Goal: Task Accomplishment & Management: Use online tool/utility

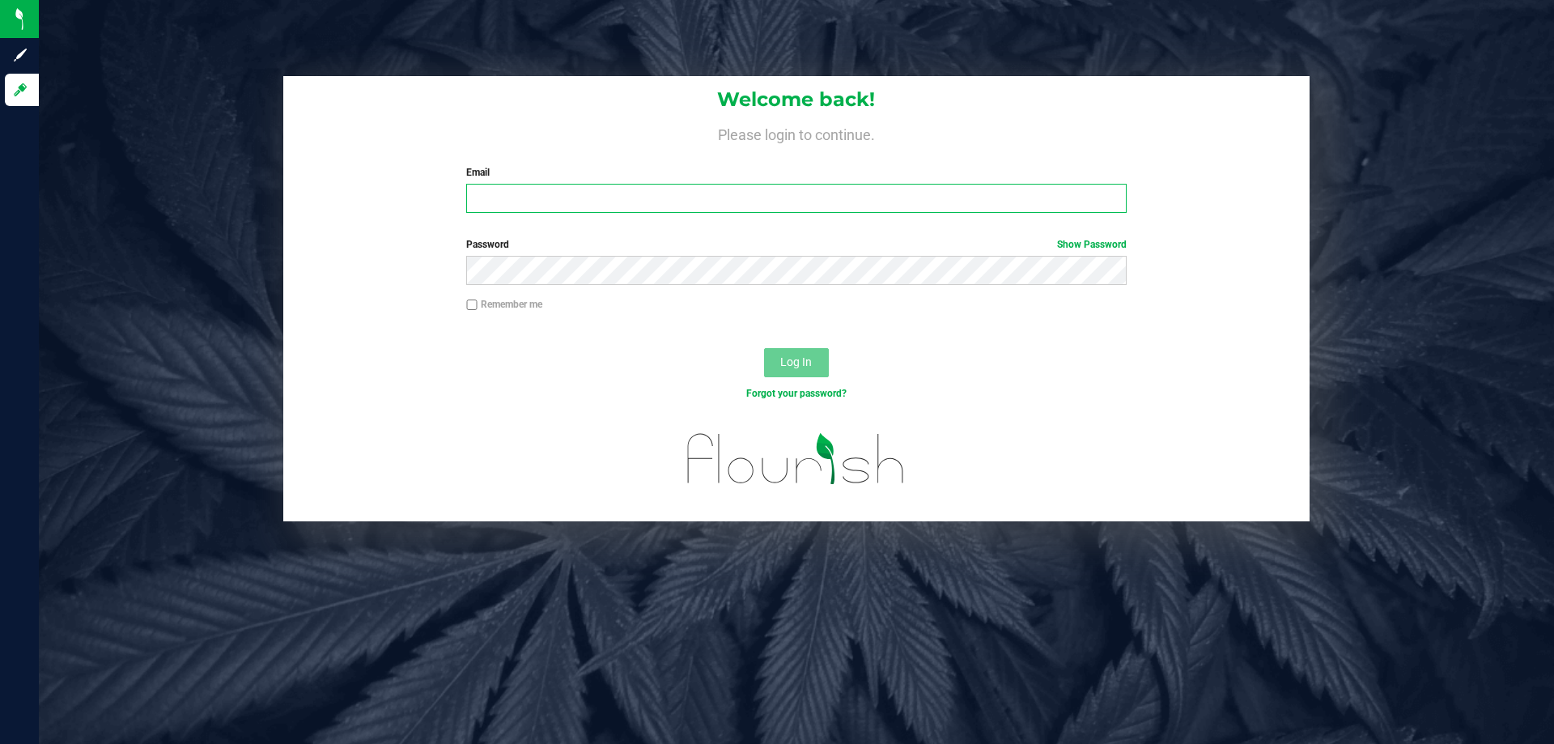
click at [685, 210] on input "Email" at bounding box center [796, 198] width 660 height 29
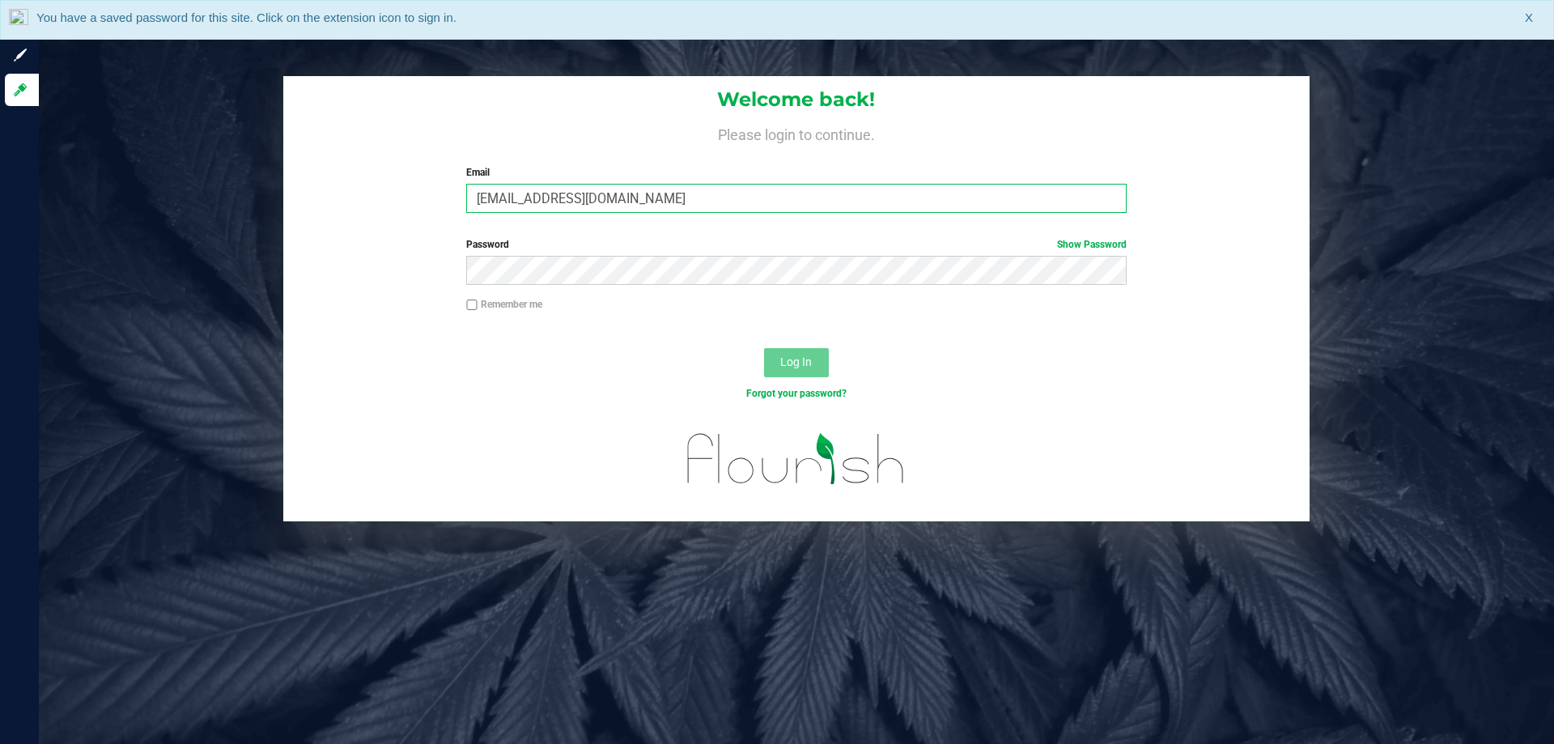
type input "[EMAIL_ADDRESS][DOMAIN_NAME]"
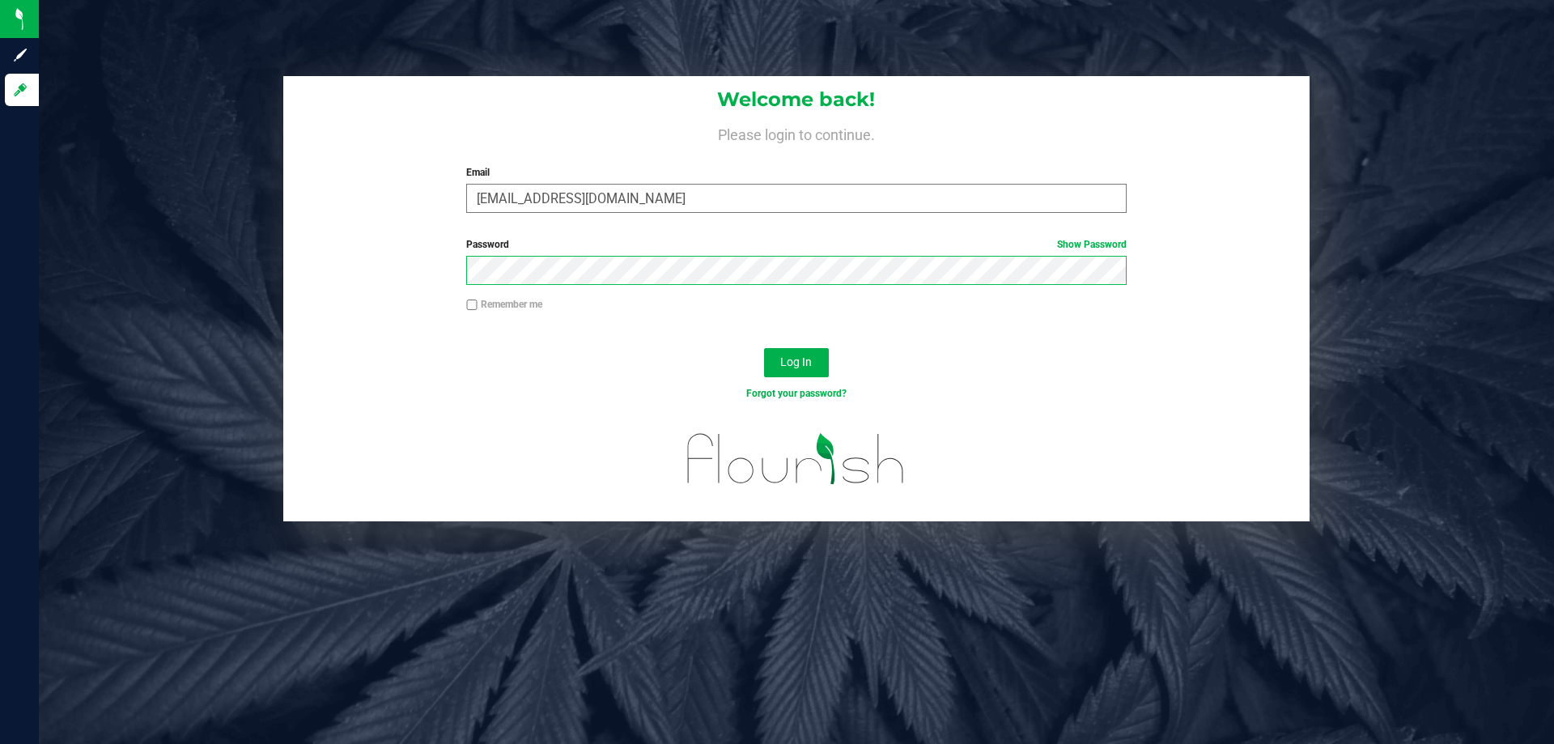
click at [764, 348] on button "Log In" at bounding box center [796, 362] width 65 height 29
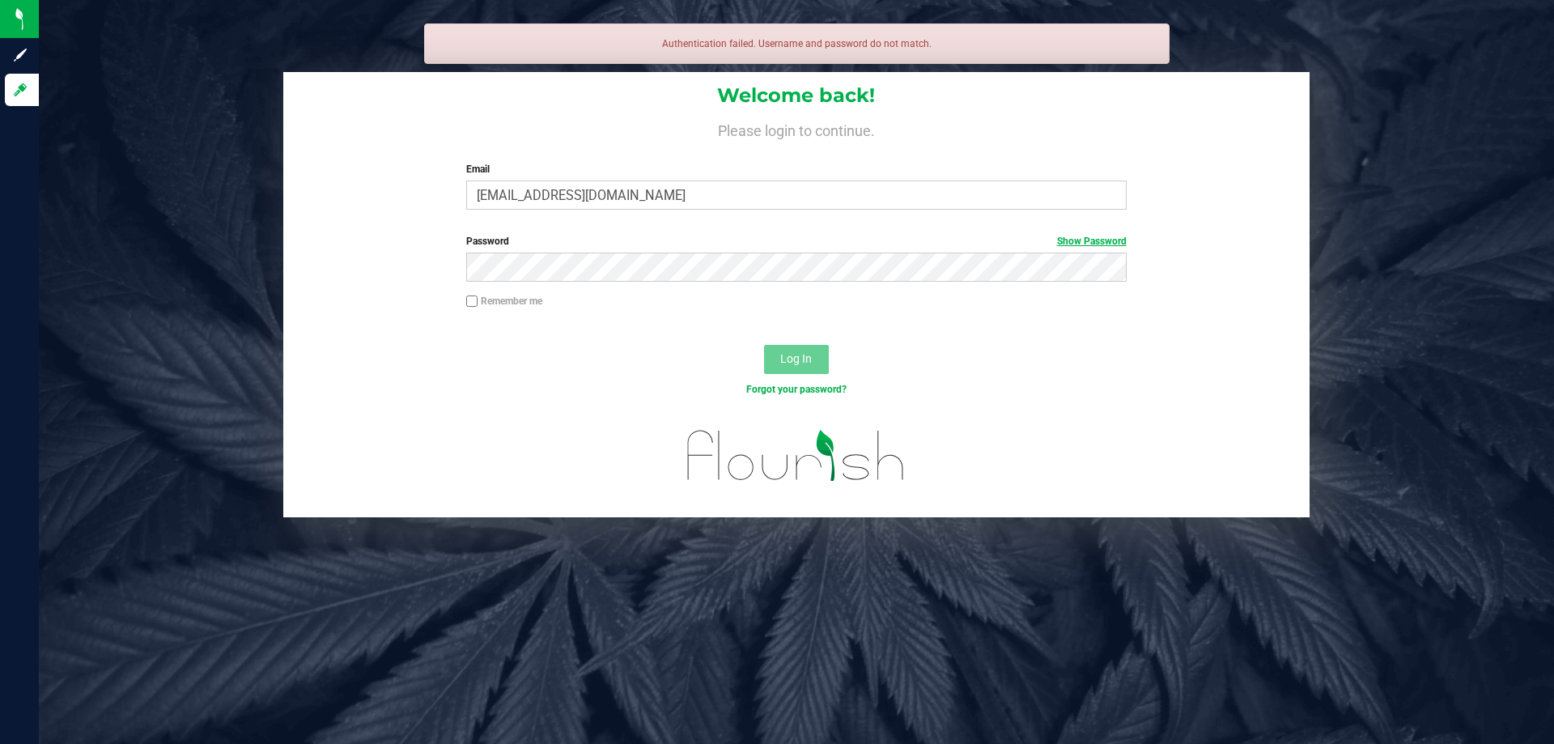
click at [1076, 244] on link "Show Password" at bounding box center [1092, 240] width 70 height 11
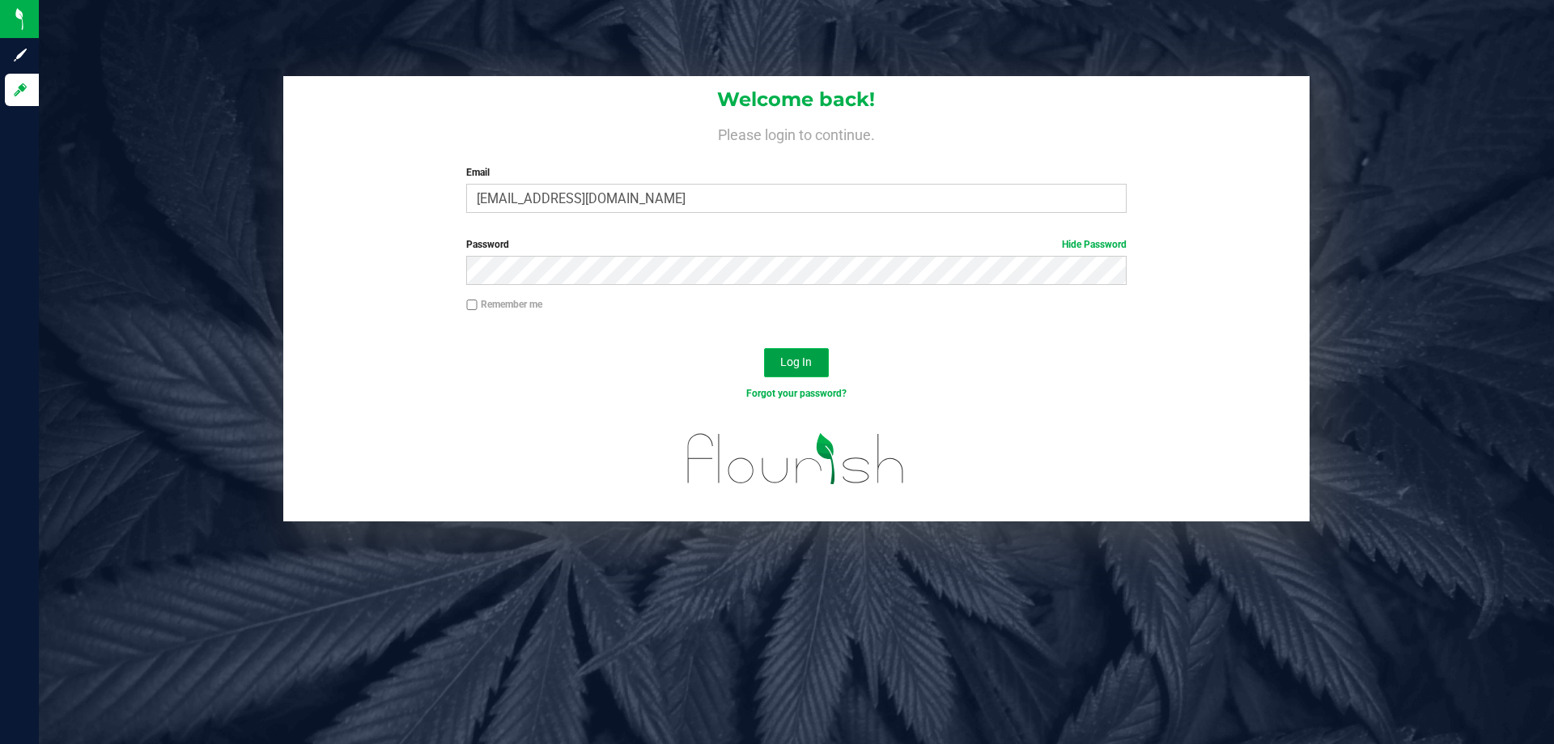
click at [802, 358] on span "Log In" at bounding box center [796, 361] width 32 height 13
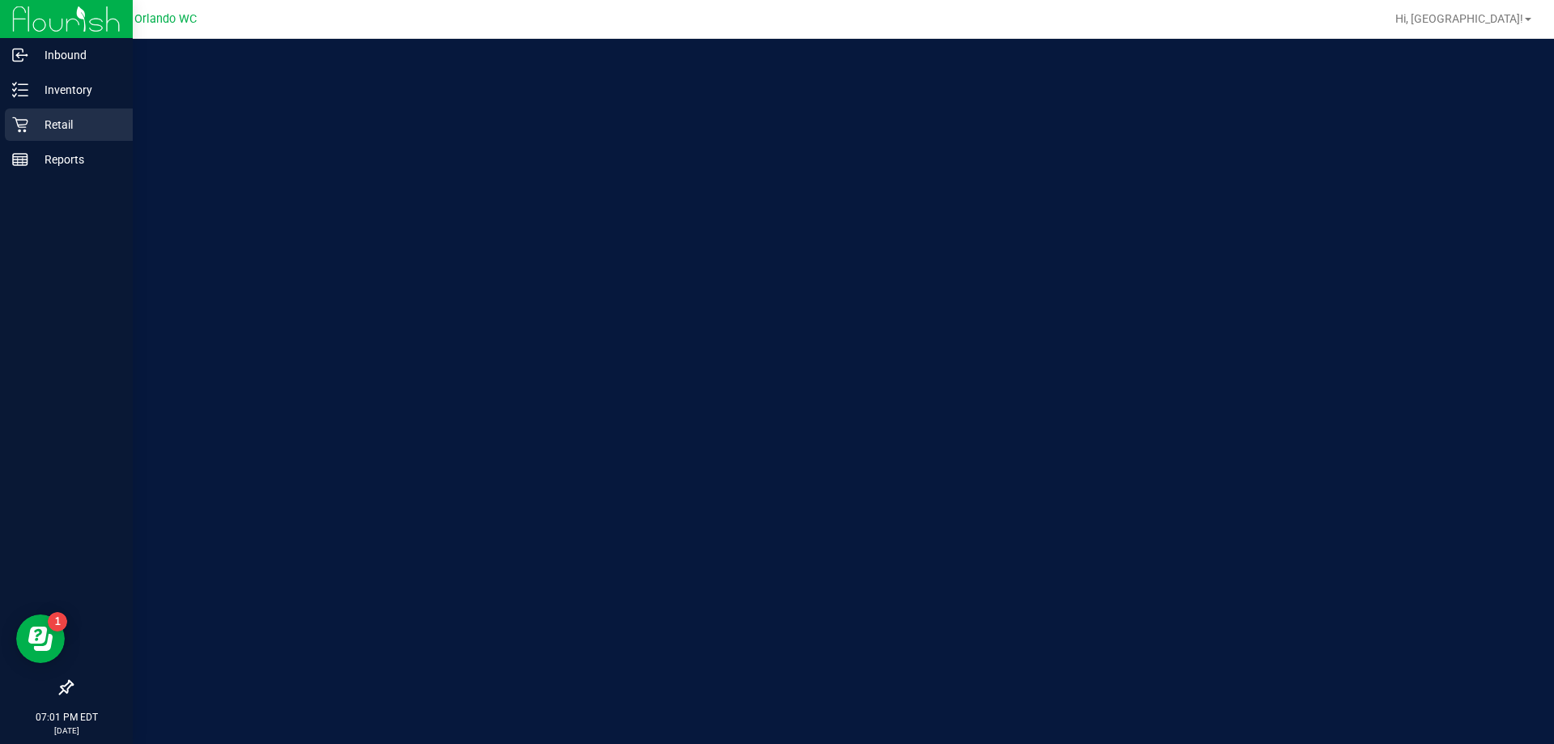
click at [45, 129] on p "Retail" at bounding box center [76, 124] width 97 height 19
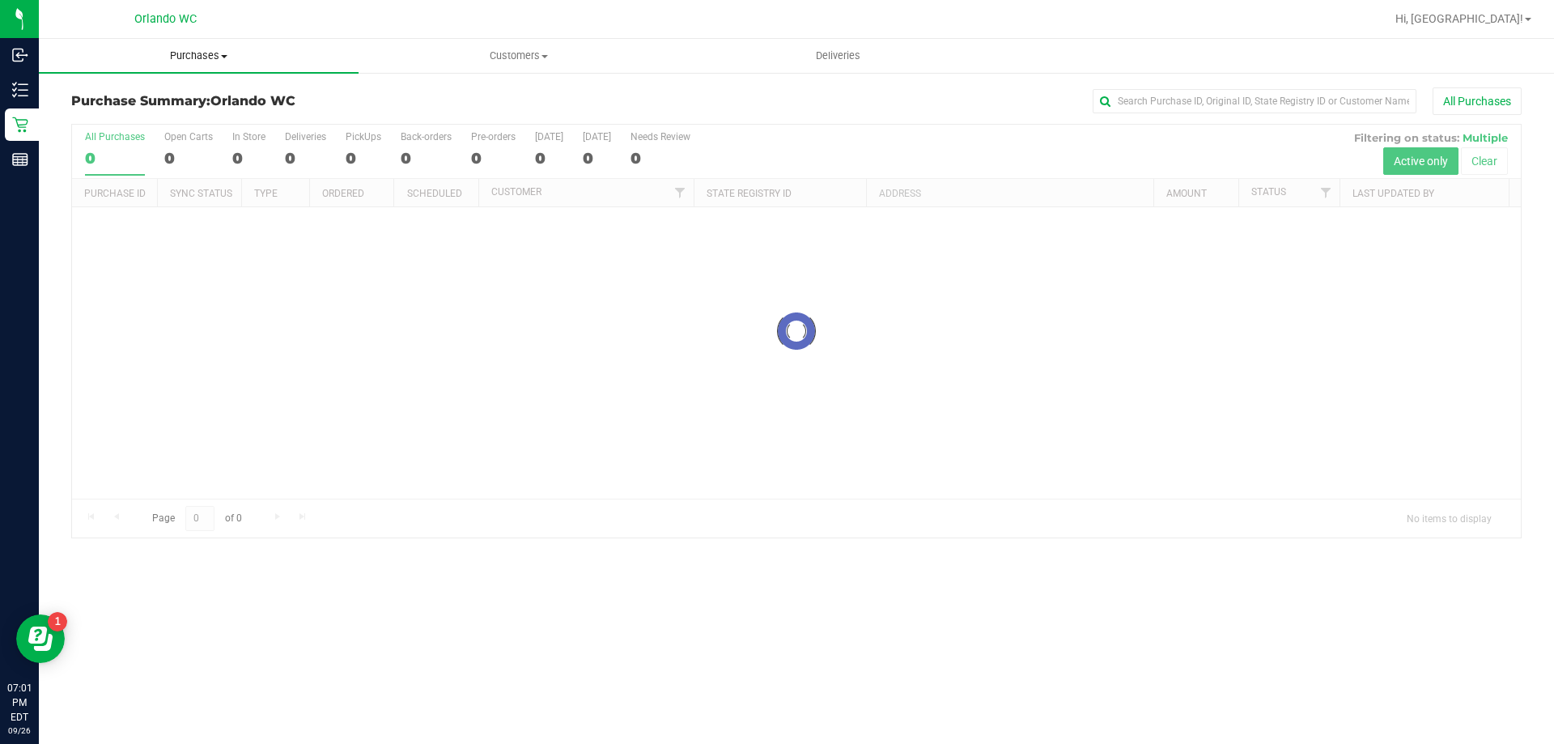
click at [194, 62] on span "Purchases" at bounding box center [199, 56] width 320 height 15
click at [182, 131] on li "All purchases" at bounding box center [199, 136] width 320 height 19
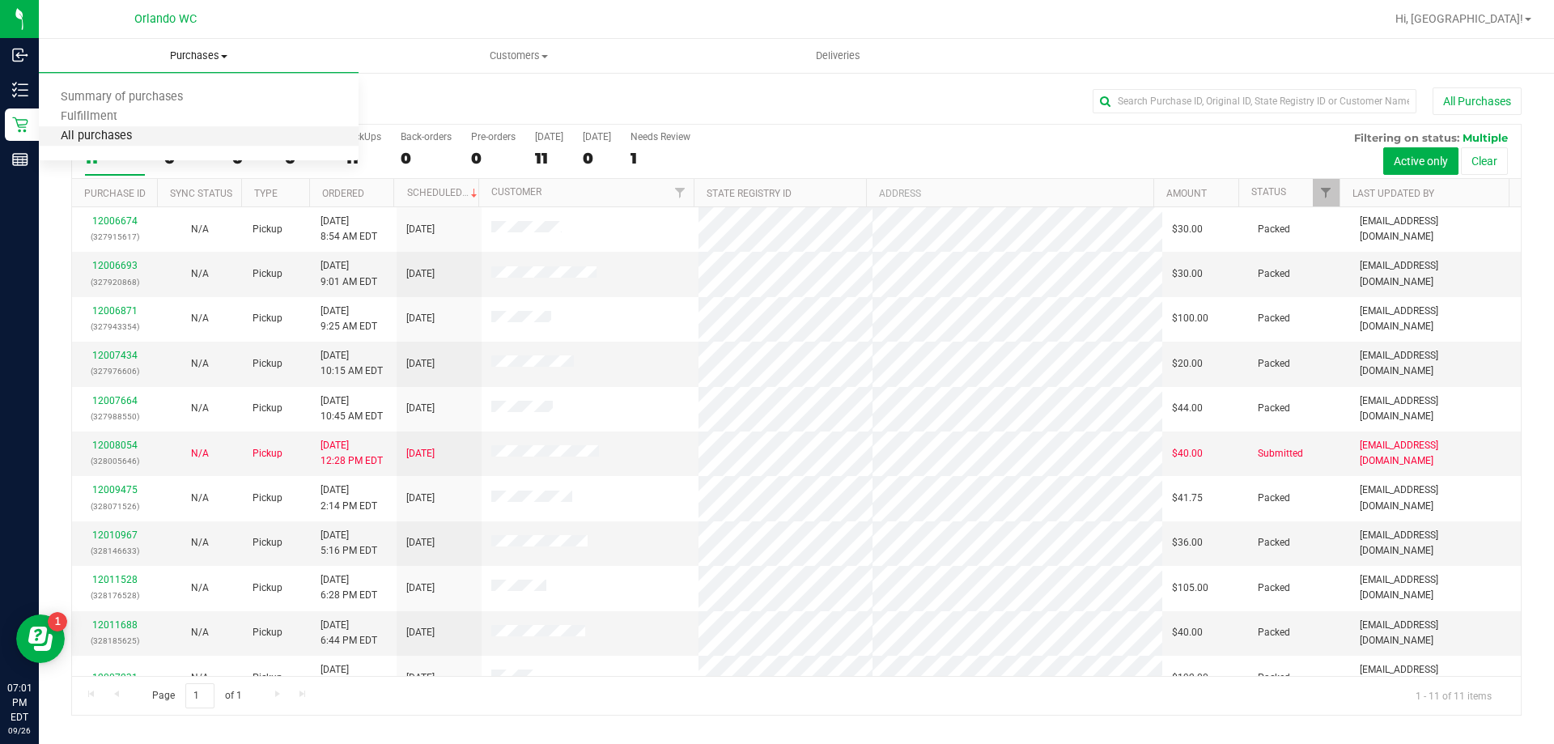
click at [108, 136] on span "All purchases" at bounding box center [96, 136] width 115 height 14
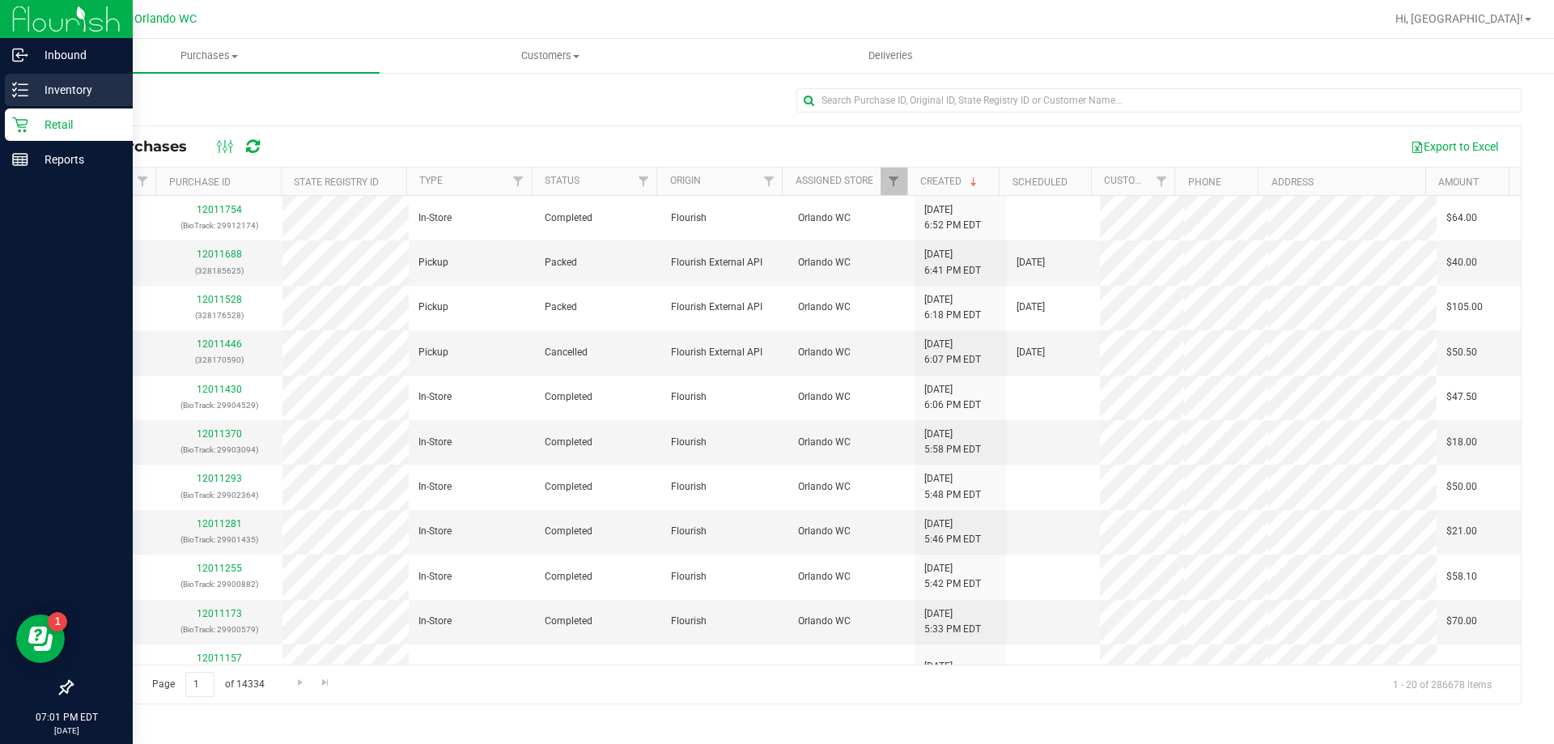
click at [65, 89] on p "Inventory" at bounding box center [76, 89] width 97 height 19
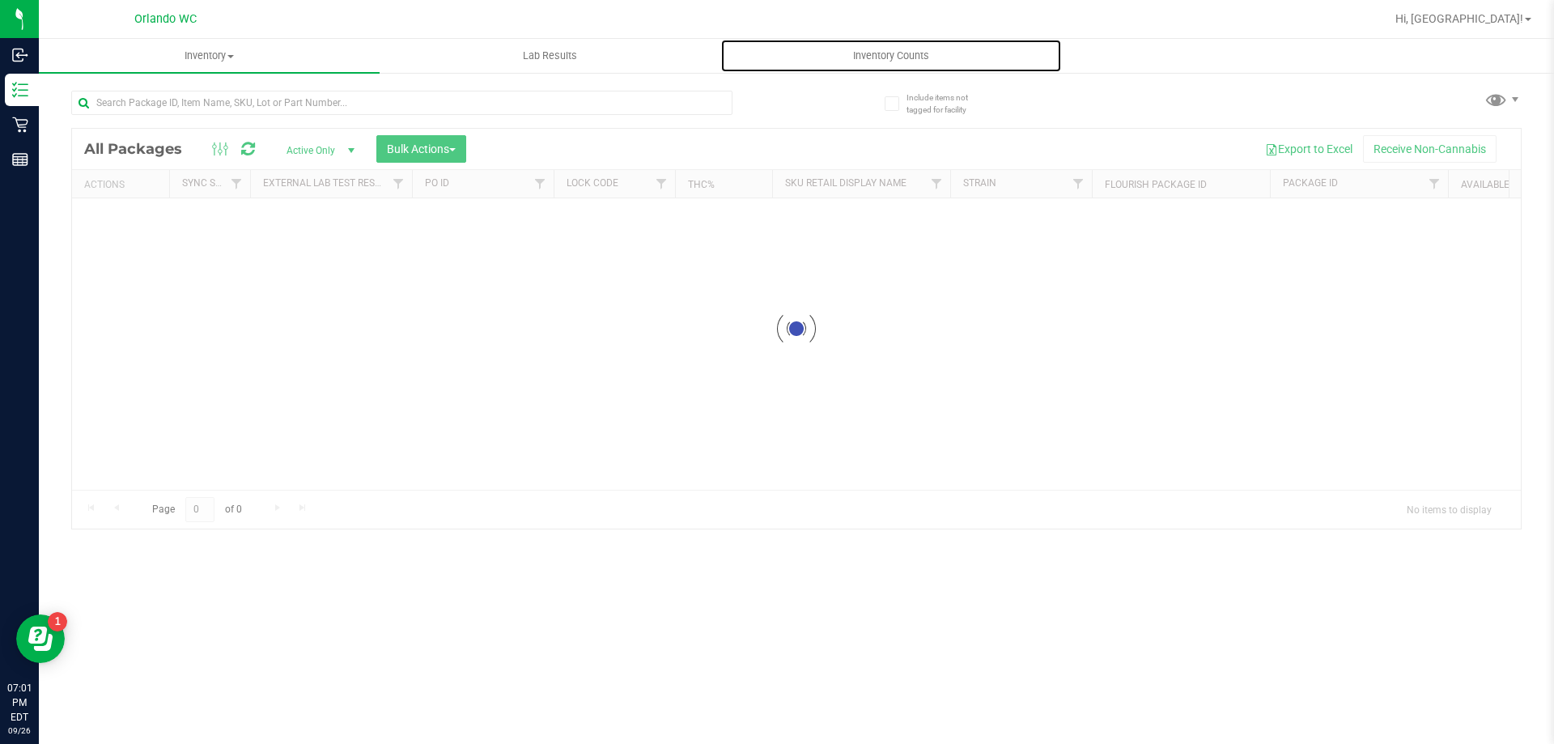
click at [889, 52] on span "Inventory Counts" at bounding box center [891, 56] width 120 height 15
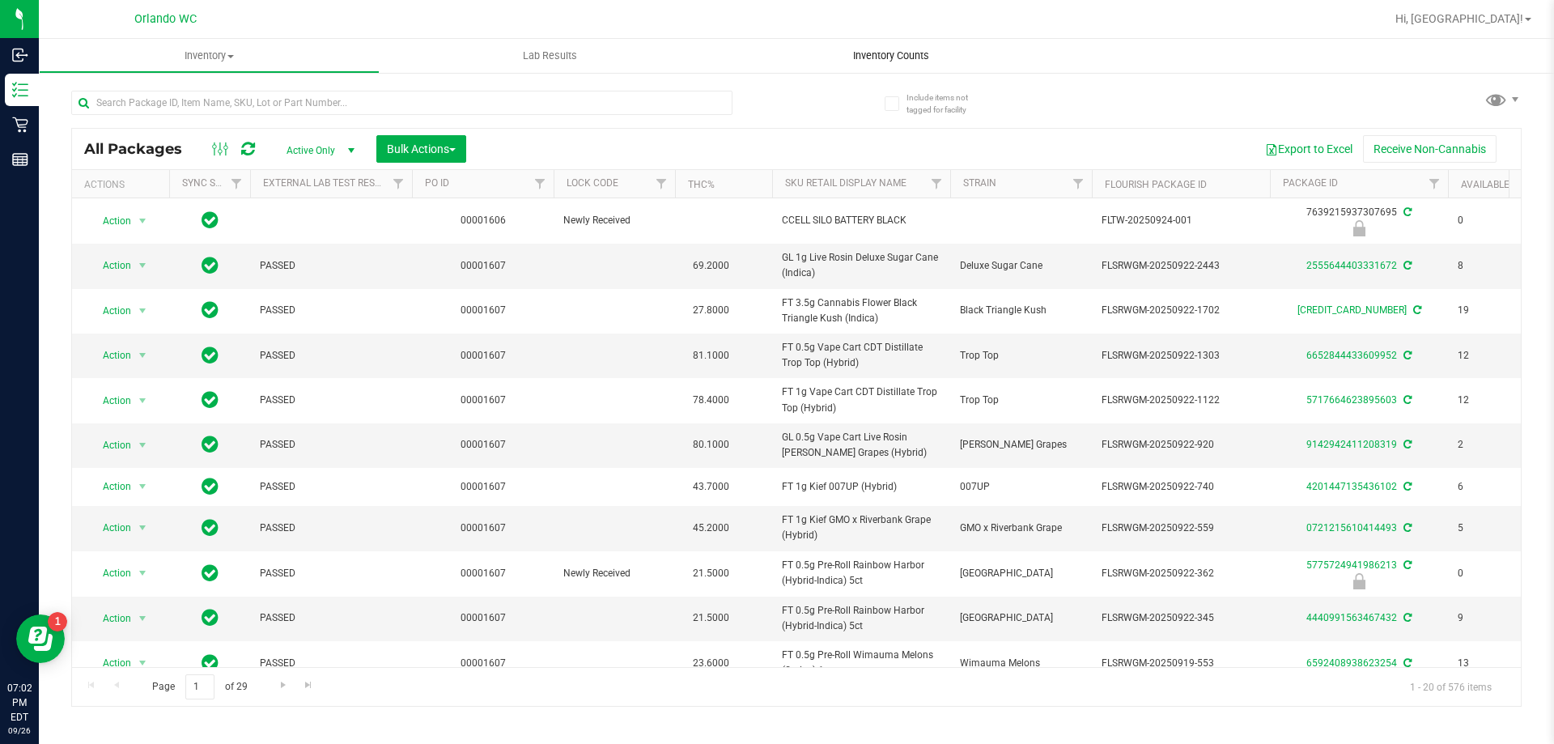
click at [872, 55] on span "Inventory Counts" at bounding box center [891, 56] width 120 height 15
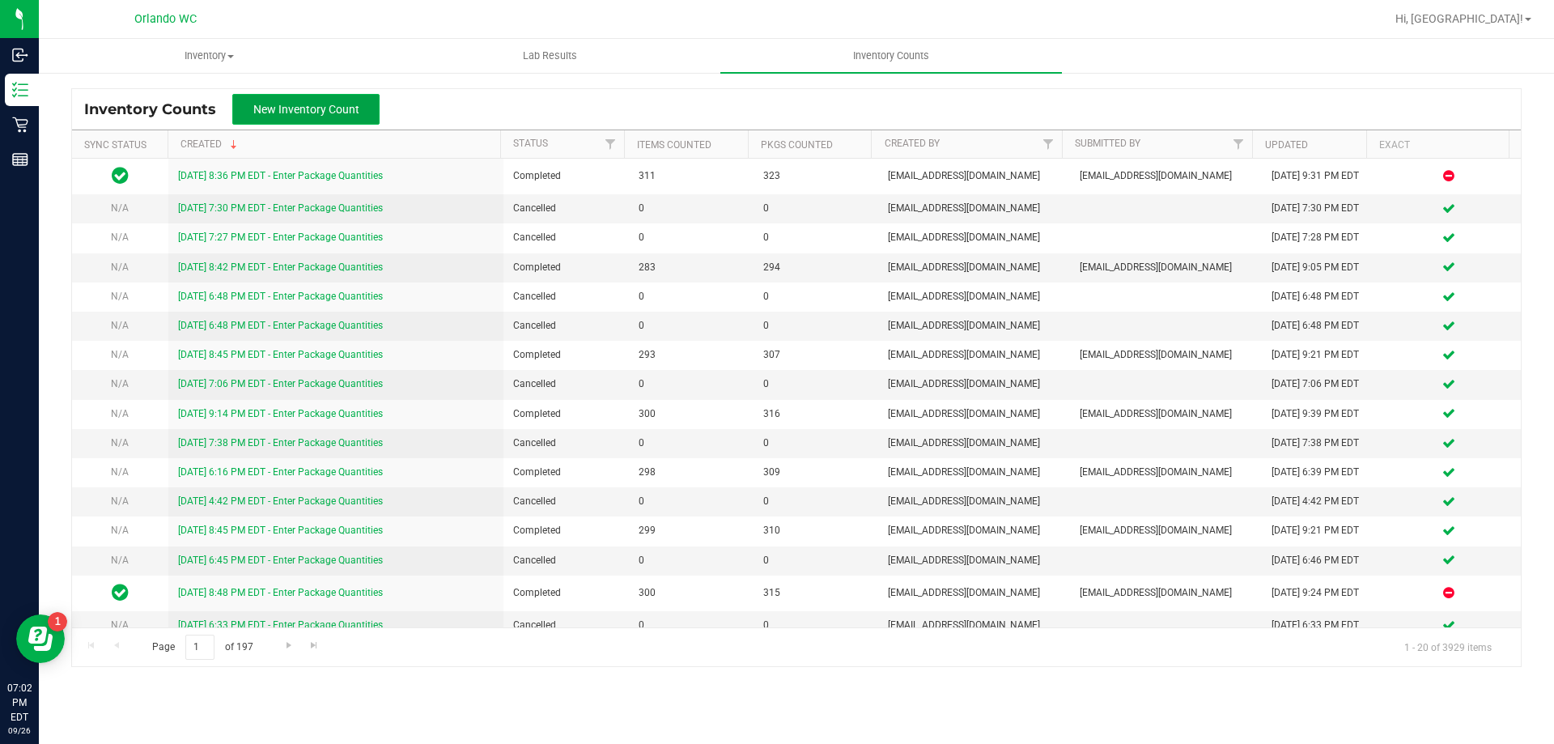
click at [344, 111] on span "New Inventory Count" at bounding box center [306, 109] width 106 height 13
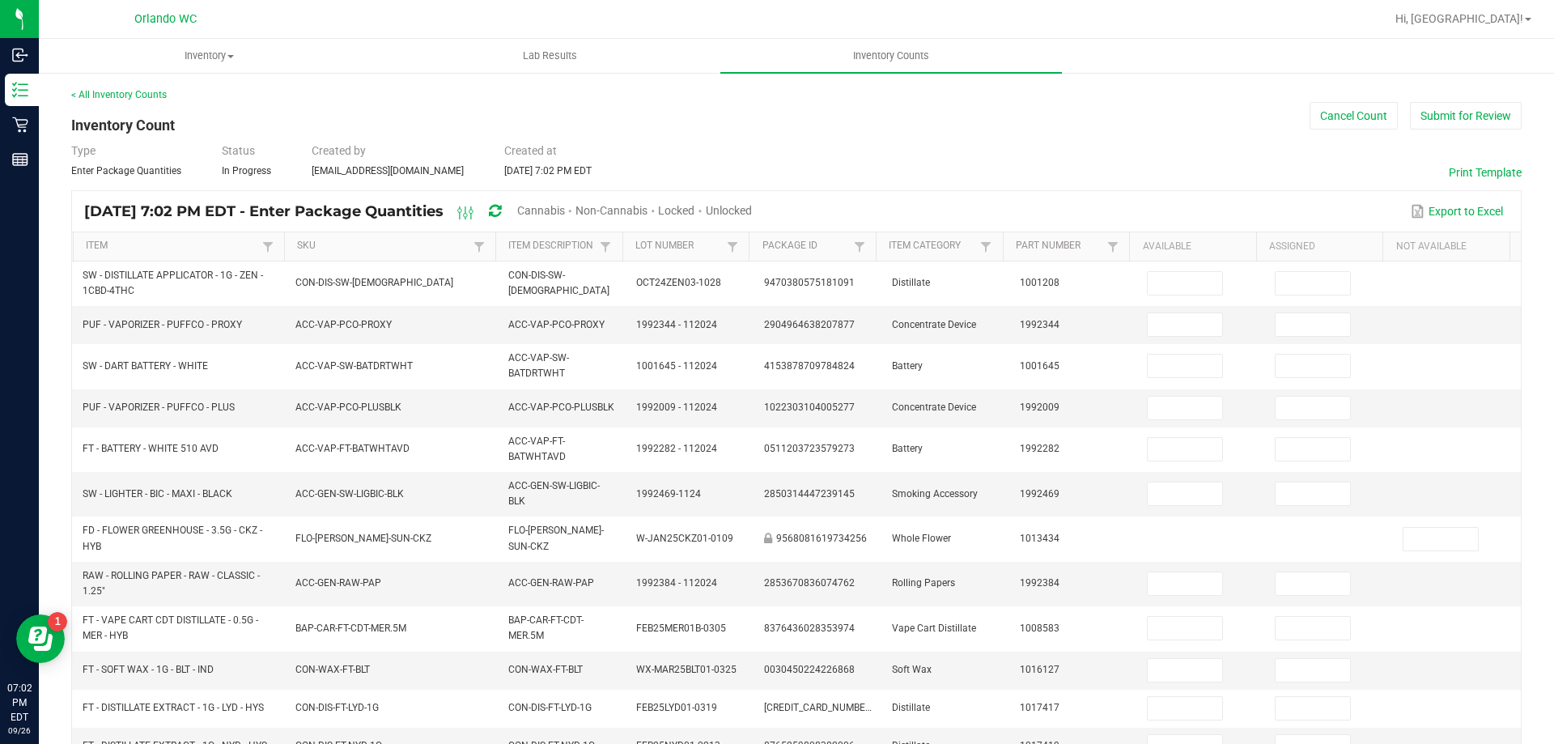
click at [565, 206] on span "Cannabis" at bounding box center [541, 210] width 48 height 13
click at [753, 207] on span "Unlocked" at bounding box center [729, 210] width 46 height 13
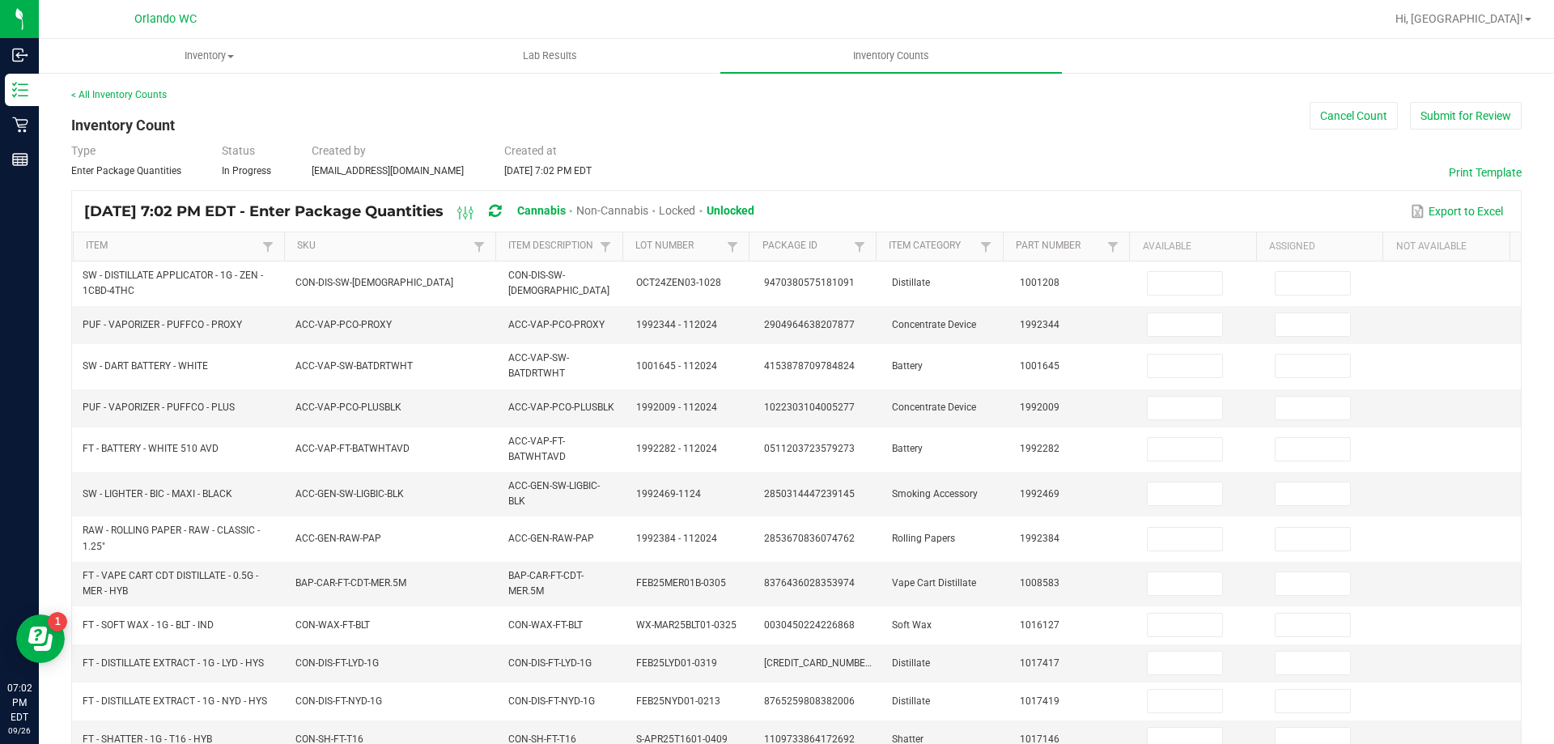
click at [434, 255] on th "SKU" at bounding box center [389, 246] width 211 height 29
click at [416, 245] on link "SKU" at bounding box center [383, 246] width 172 height 13
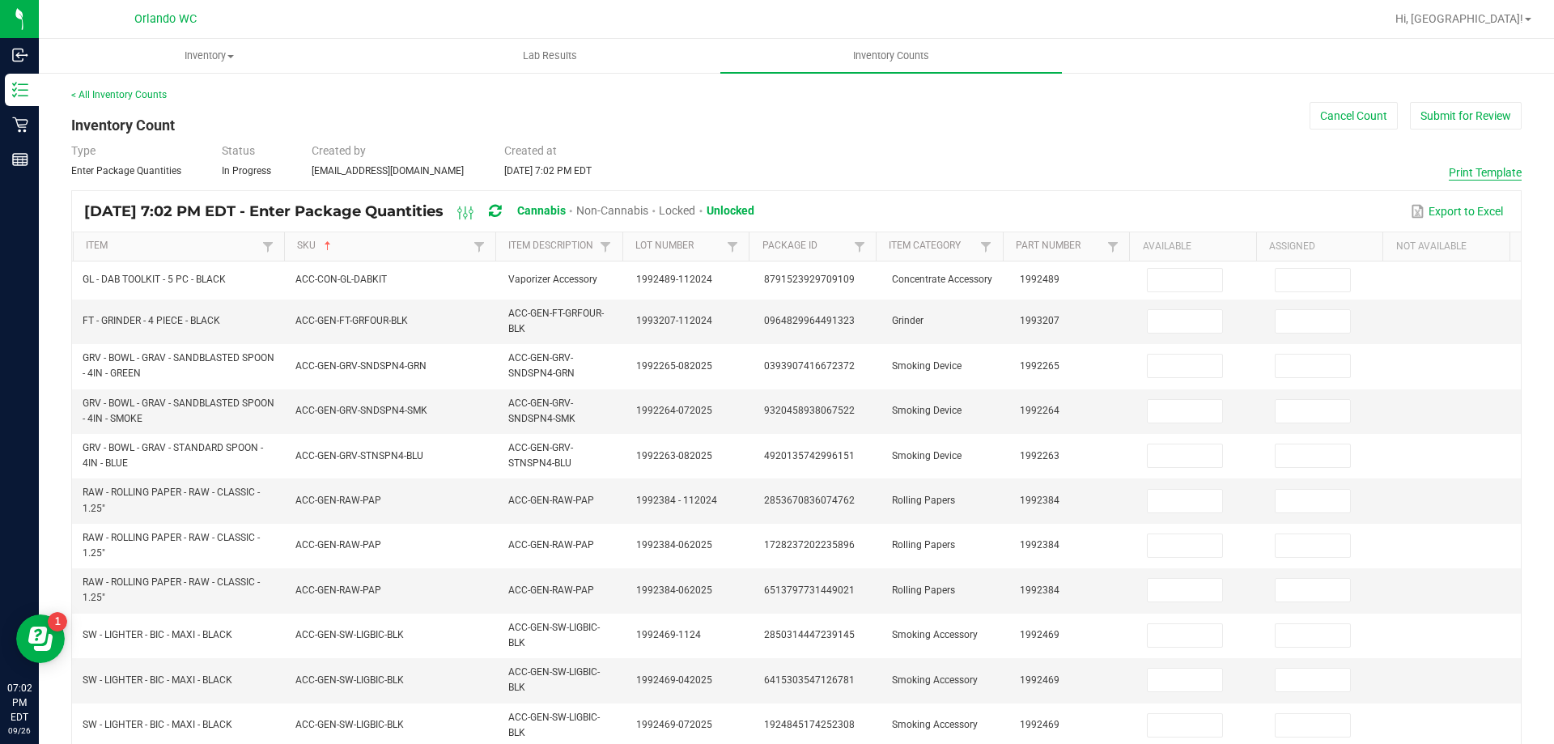
click at [1456, 176] on button "Print Template" at bounding box center [1484, 172] width 73 height 16
click at [1325, 116] on button "Cancel Count" at bounding box center [1353, 116] width 88 height 28
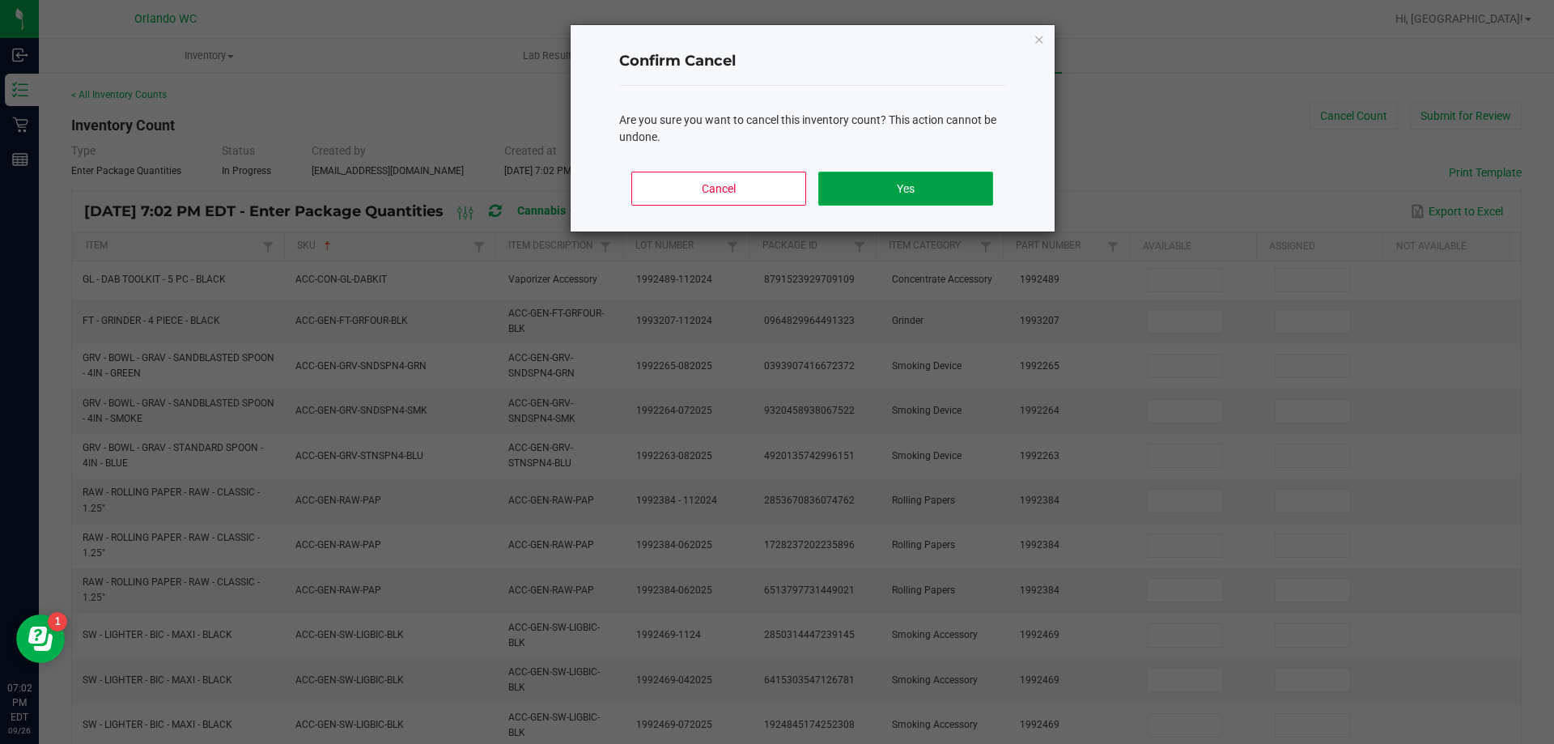
click at [891, 194] on button "Yes" at bounding box center [905, 189] width 174 height 34
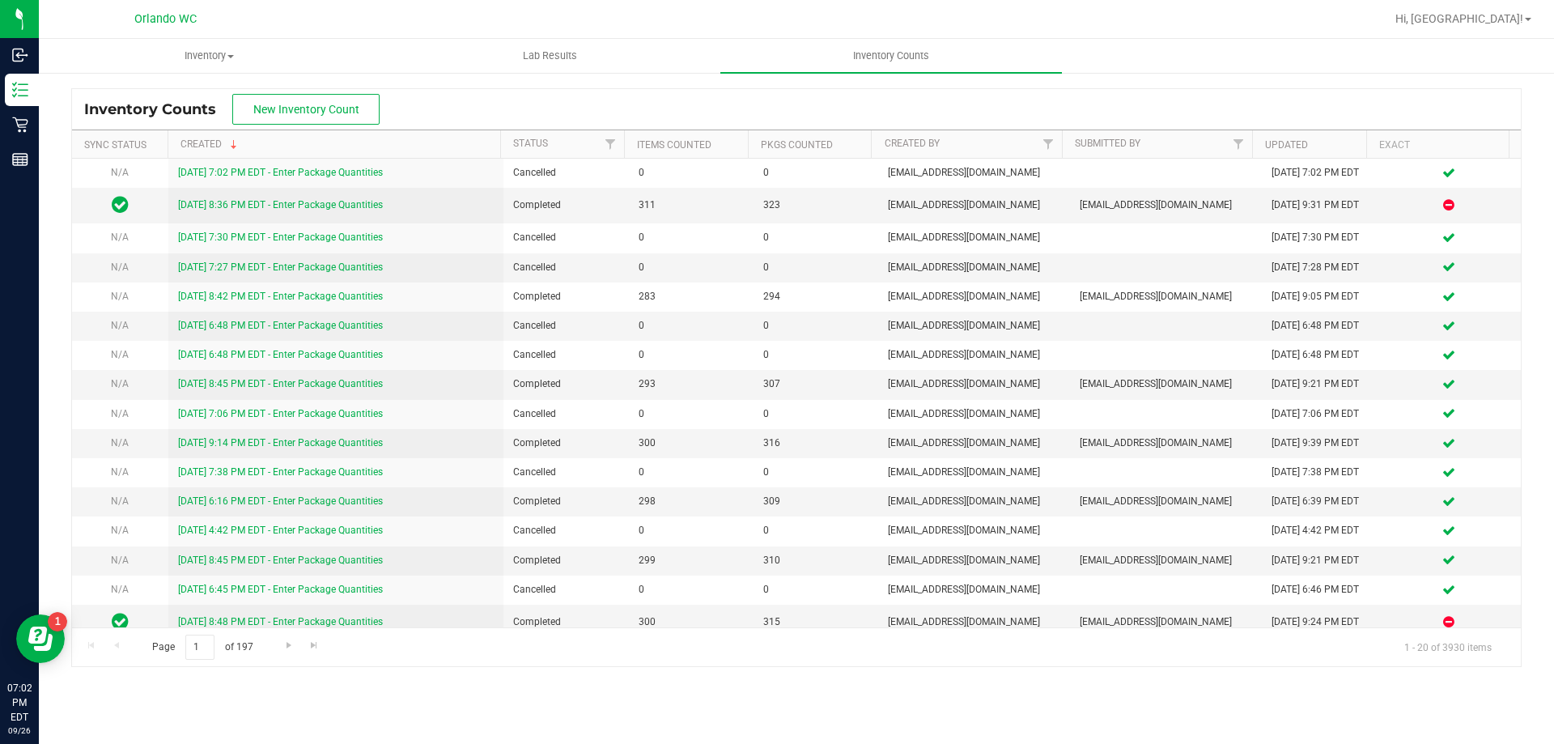
click at [954, 708] on div "Inventory All packages All inventory Waste log Create inventory Lab Results Inv…" at bounding box center [796, 391] width 1515 height 705
